Goal: Check status: Check status

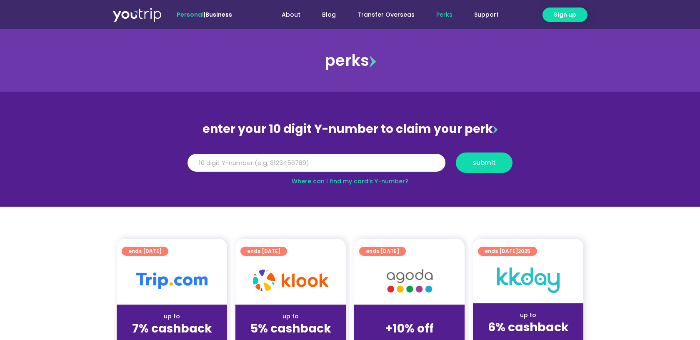
click at [381, 160] on input "Y Number" at bounding box center [316, 163] width 258 height 18
click at [484, 164] on span "submit" at bounding box center [483, 163] width 23 height 6
click at [195, 163] on input "-8135718364" at bounding box center [316, 163] width 258 height 18
type input "8135718364"
click at [492, 162] on span "submit" at bounding box center [483, 163] width 23 height 6
